Goal: Transaction & Acquisition: Purchase product/service

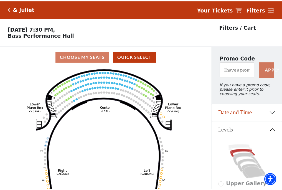
scroll to position [26, 0]
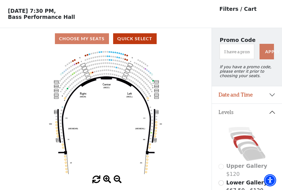
scroll to position [26, 0]
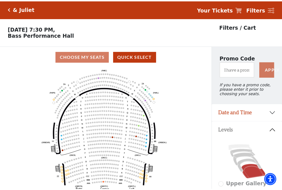
scroll to position [26, 0]
